Goal: Information Seeking & Learning: Learn about a topic

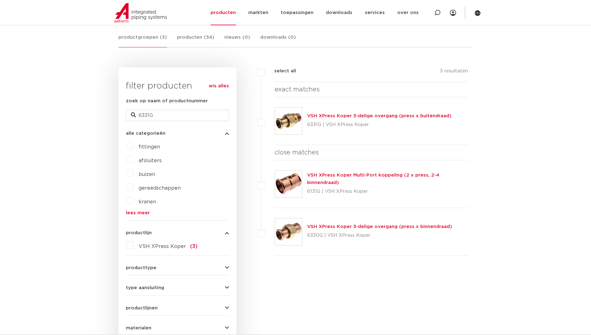
click at [309, 282] on div "filters select all 3 resultaten exact matches" at bounding box center [354, 238] width 236 height 343
click at [327, 114] on link "VSH XPress Koper 3-delige overgang (press x buitendraad)" at bounding box center [379, 115] width 144 height 5
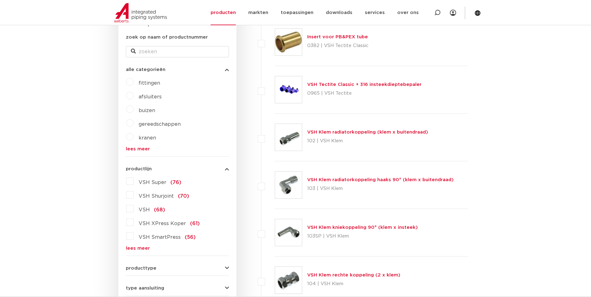
click at [159, 225] on span "VSH XPress Koper" at bounding box center [162, 223] width 47 height 5
click at [0, 0] on input "VSH XPress Koper (61)" at bounding box center [0, 0] width 0 height 0
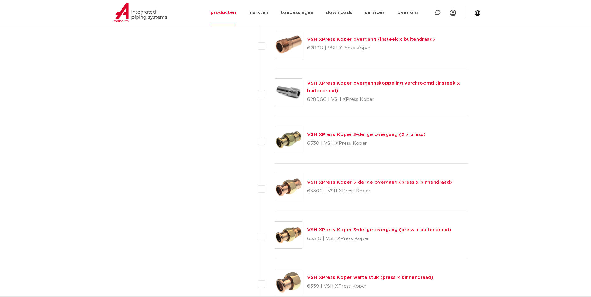
scroll to position [771, 0]
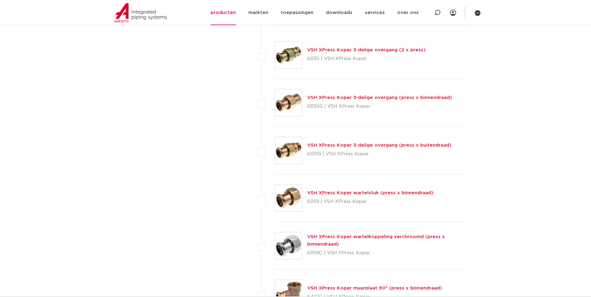
click at [334, 194] on link "VSH XPress Koper wartelstuk (press x binnendraad)" at bounding box center [370, 193] width 126 height 5
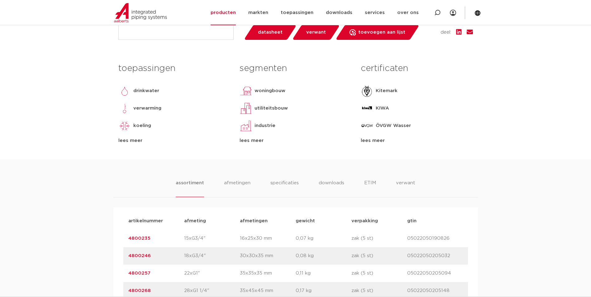
scroll to position [62, 0]
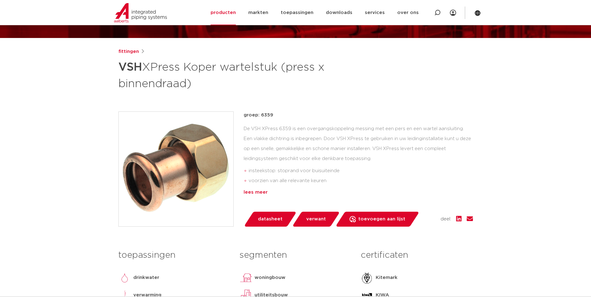
click at [267, 193] on div "lees meer" at bounding box center [358, 192] width 229 height 7
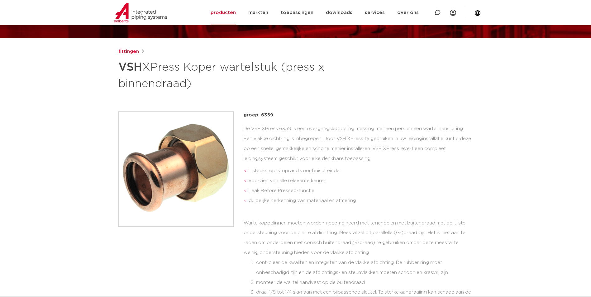
scroll to position [93, 0]
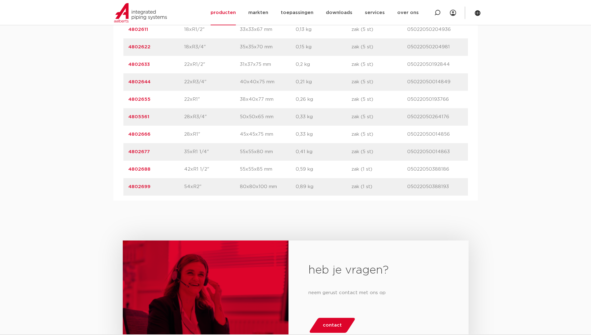
scroll to position [530, 0]
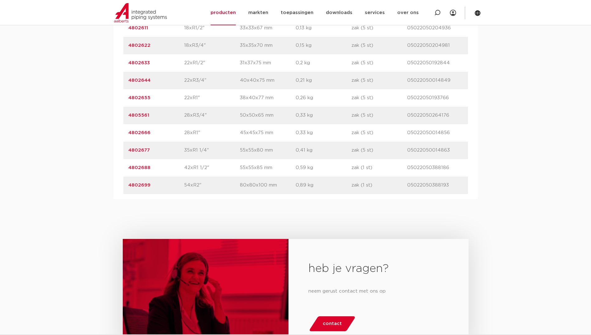
click at [206, 150] on p "35xR1 1/4"" at bounding box center [212, 149] width 56 height 7
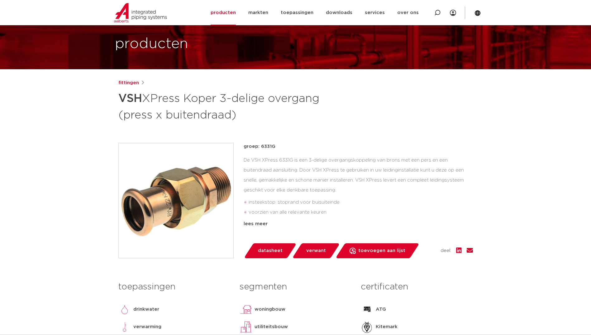
scroll to position [187, 0]
